Goal: Task Accomplishment & Management: Use online tool/utility

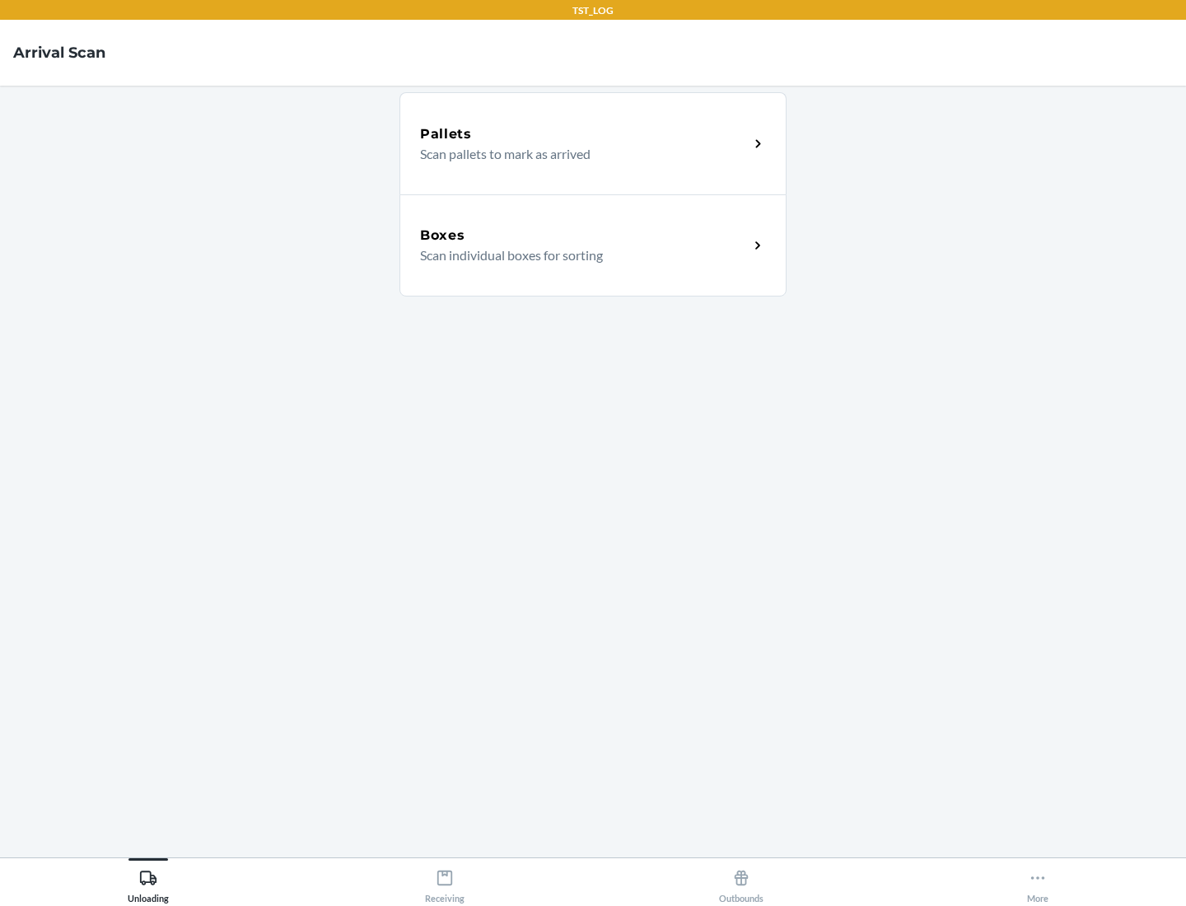
click at [584, 236] on div "Boxes" at bounding box center [584, 236] width 329 height 20
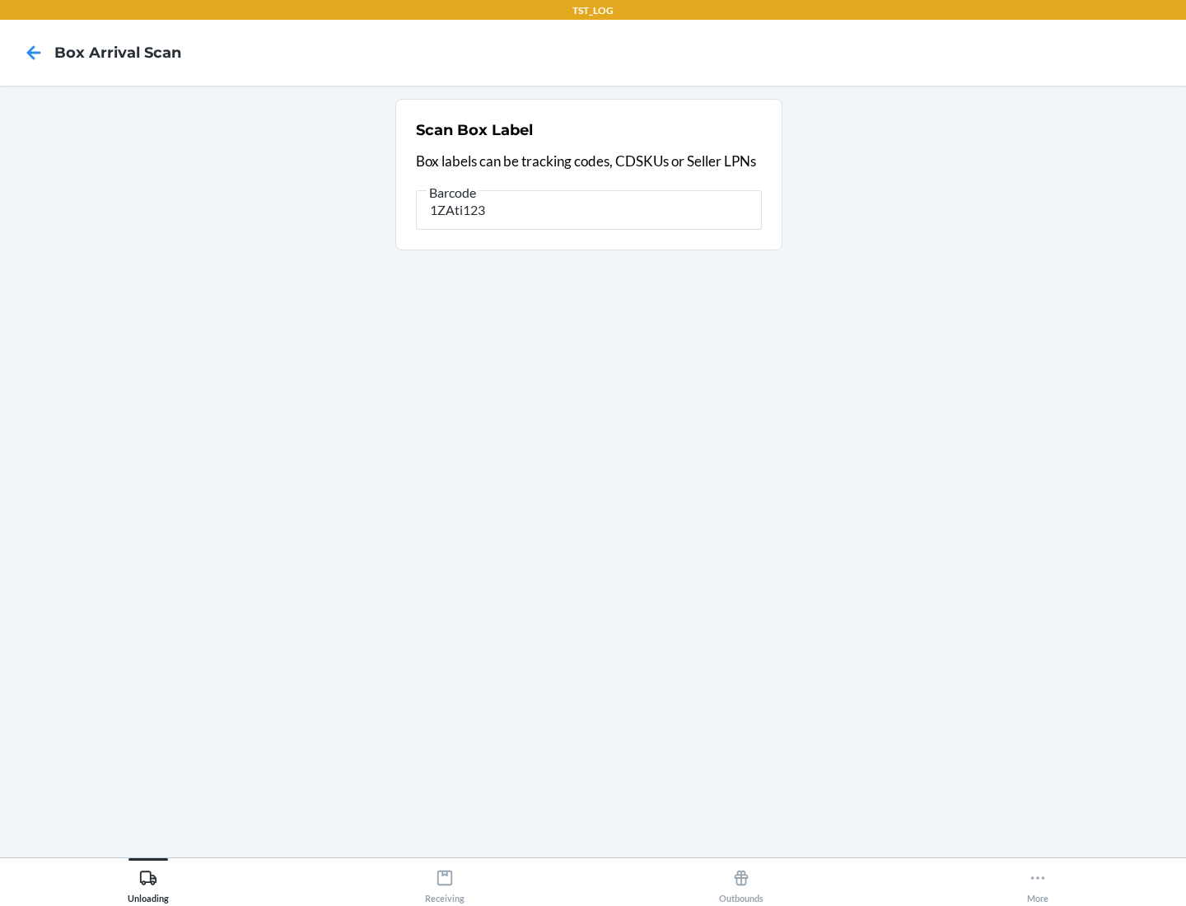
type input "1ZAti123"
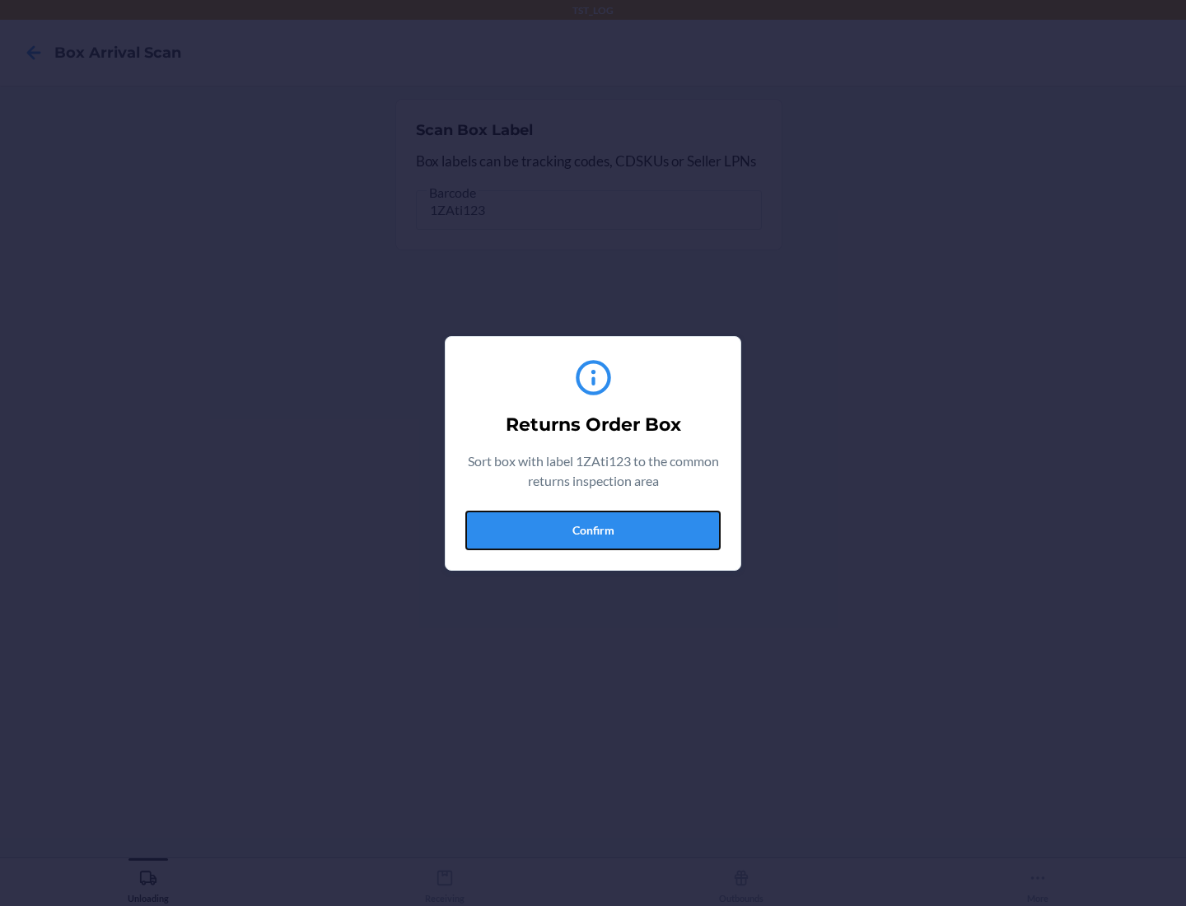
click at [593, 530] on button "Confirm" at bounding box center [592, 531] width 255 height 40
